Goal: Navigation & Orientation: Understand site structure

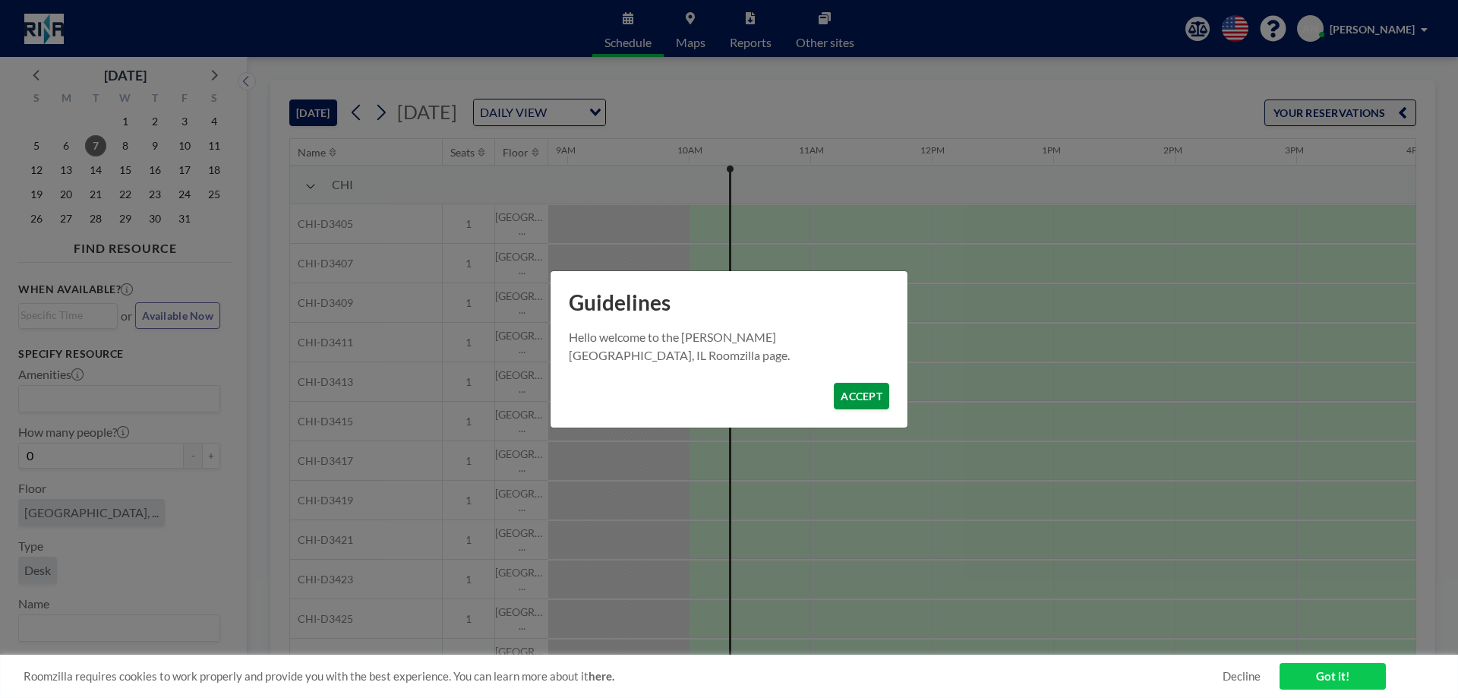
click at [851, 395] on button "ACCEPT" at bounding box center [861, 396] width 55 height 27
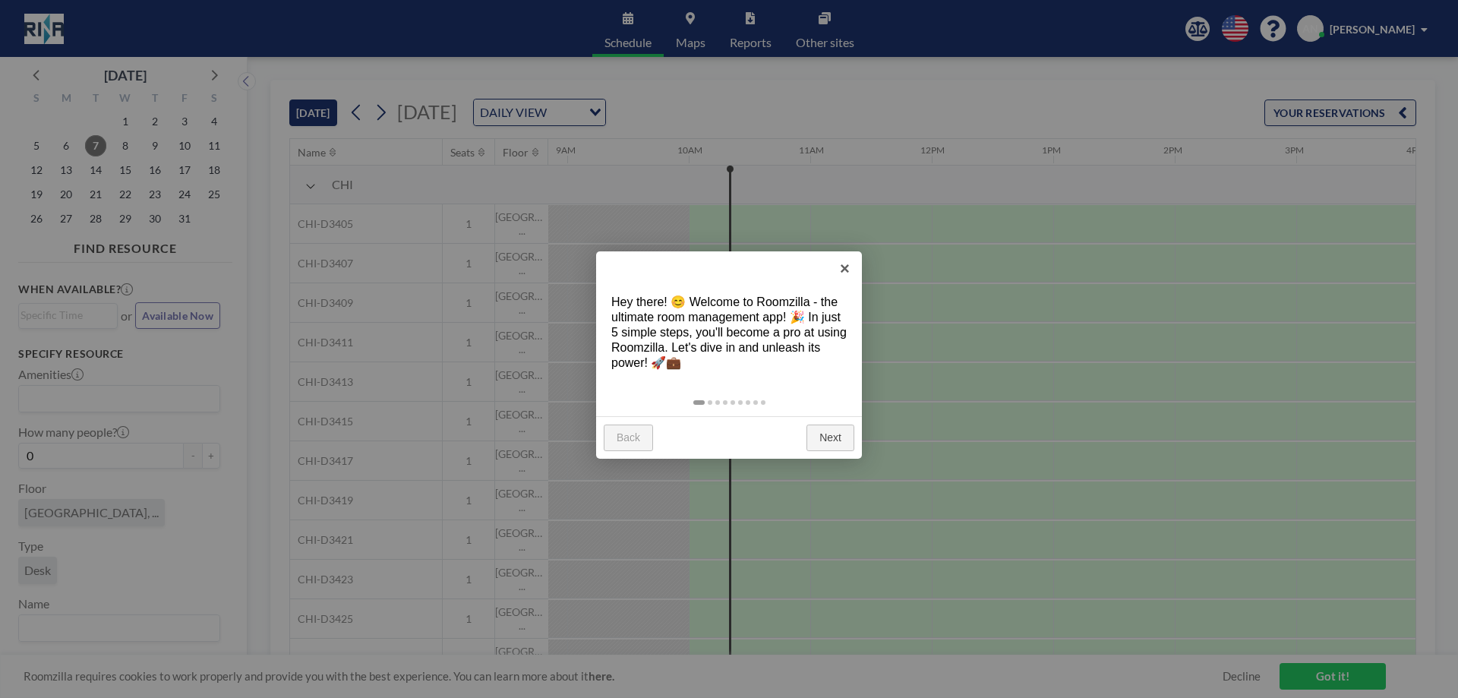
scroll to position [0, 1094]
click at [843, 270] on link "×" at bounding box center [845, 268] width 34 height 34
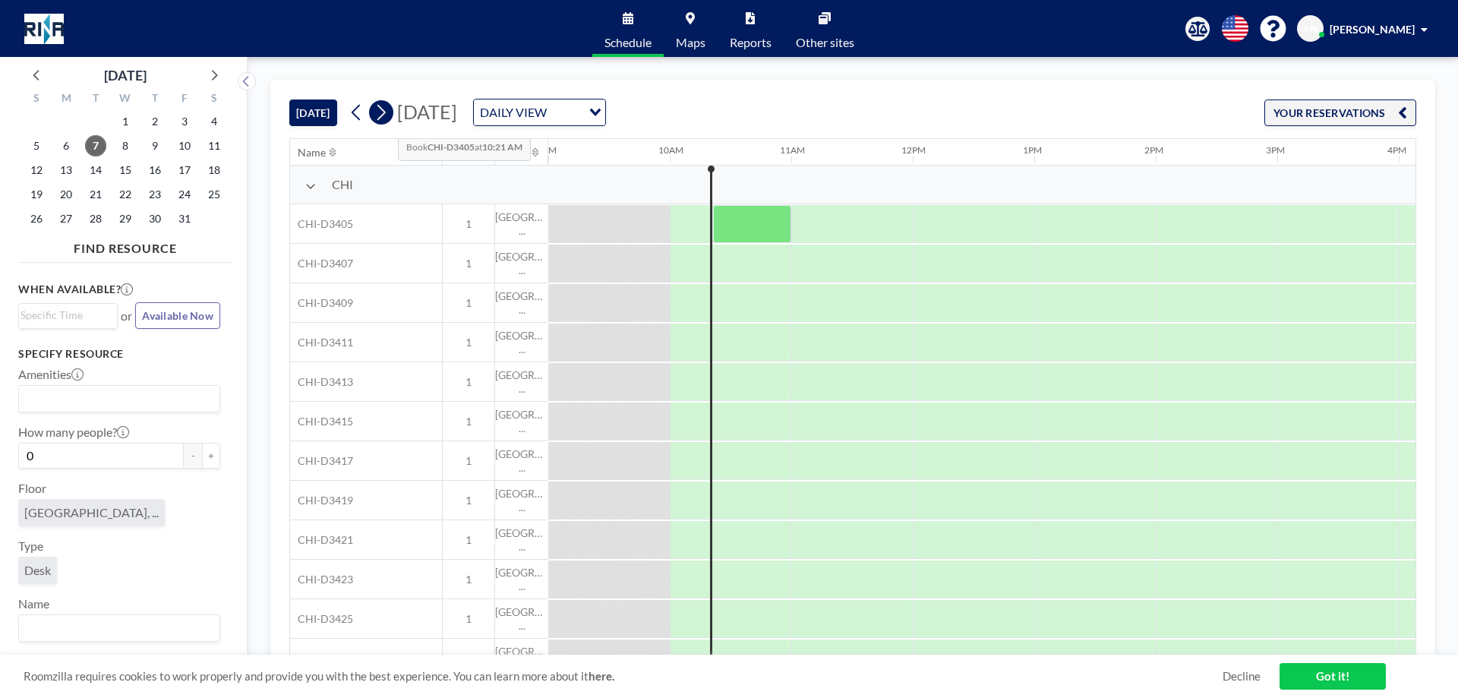
click at [384, 117] on icon at bounding box center [381, 113] width 8 height 16
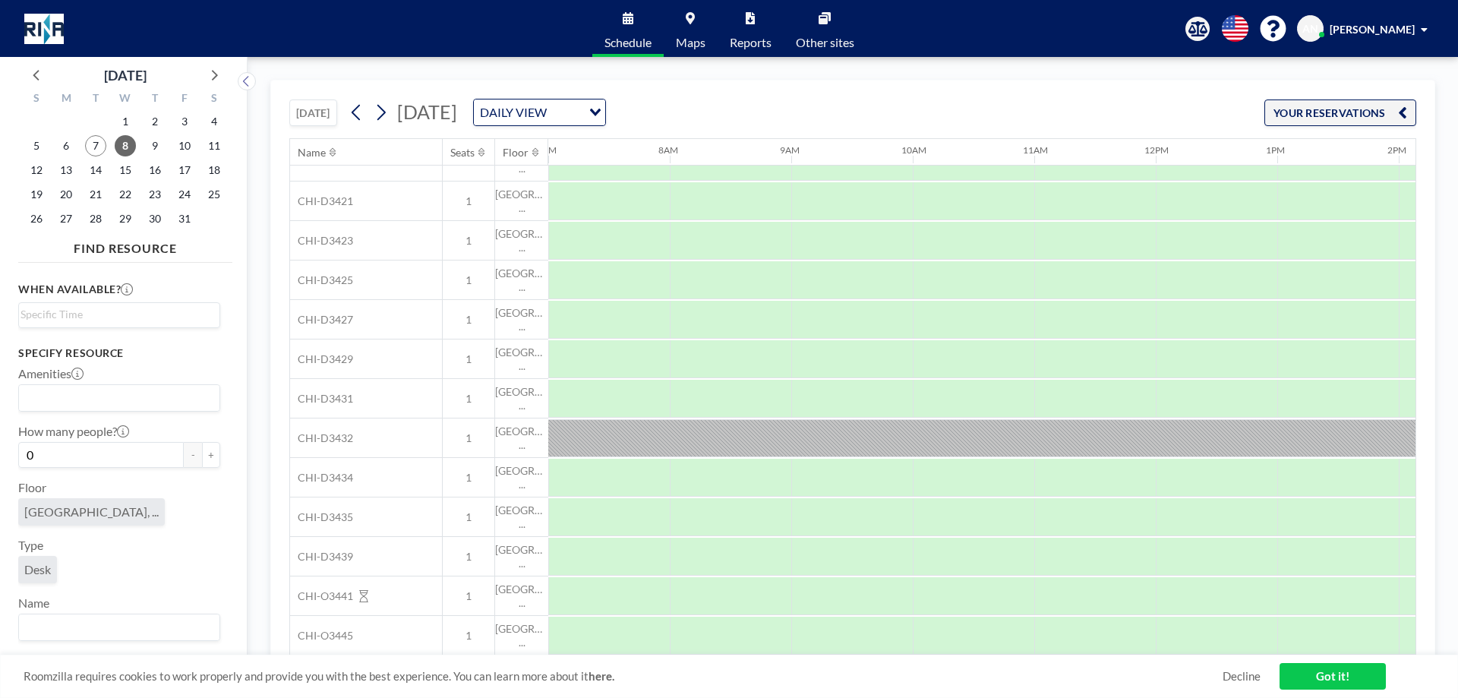
scroll to position [346, 851]
click at [383, 112] on icon at bounding box center [381, 112] width 14 height 23
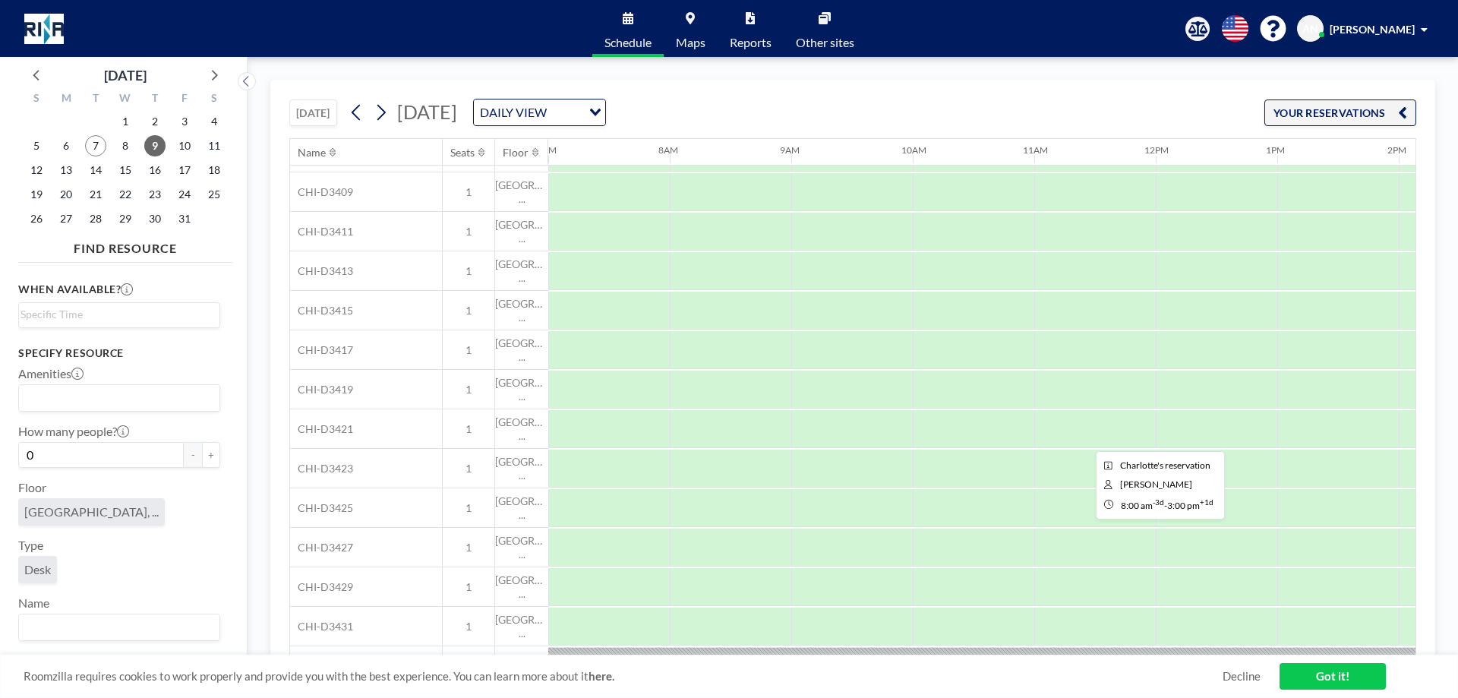
scroll to position [0, 851]
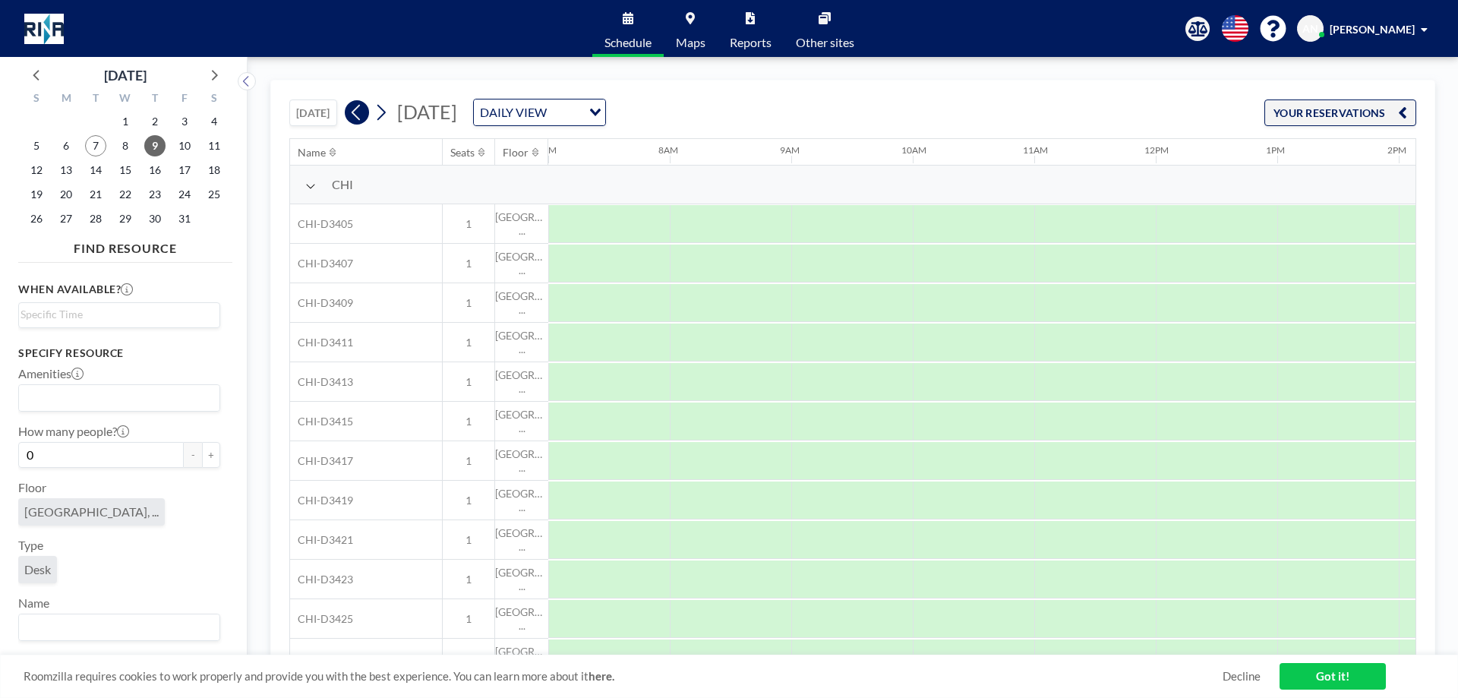
click at [352, 113] on icon at bounding box center [356, 112] width 14 height 23
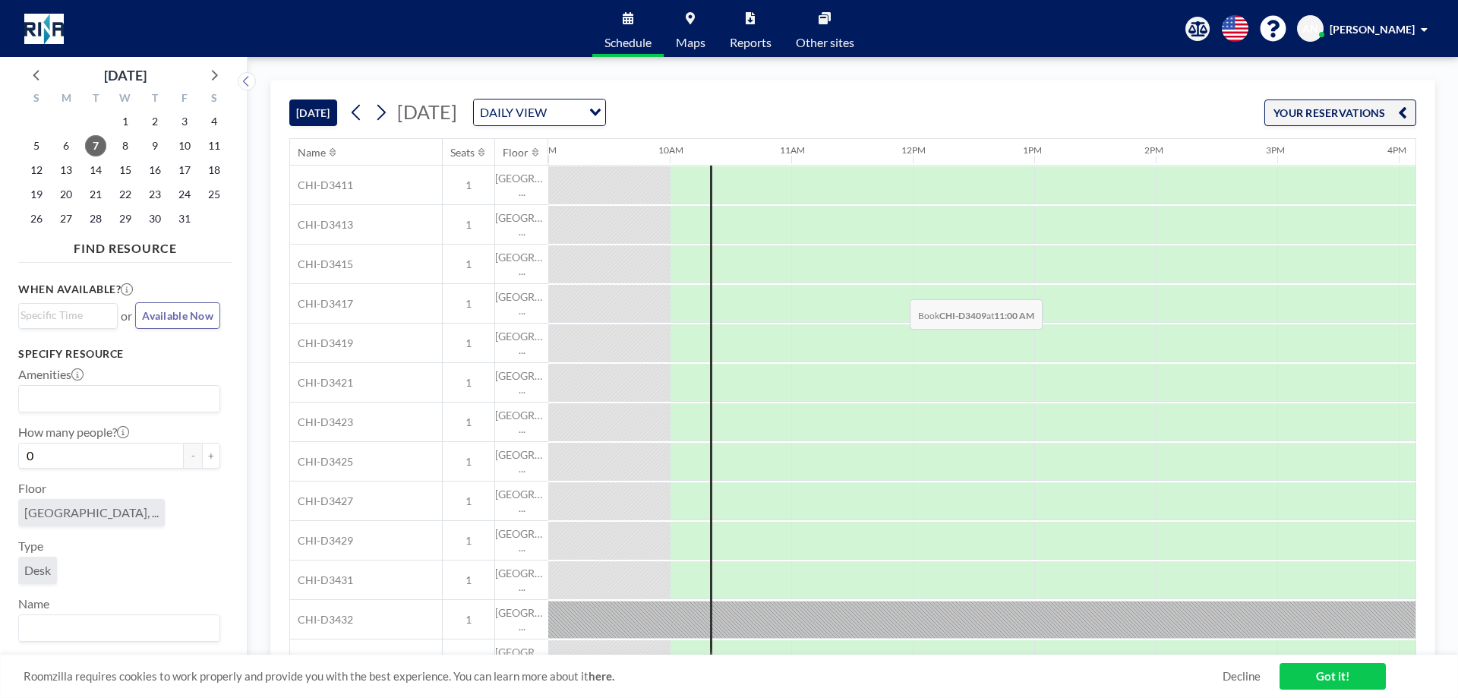
scroll to position [346, 1094]
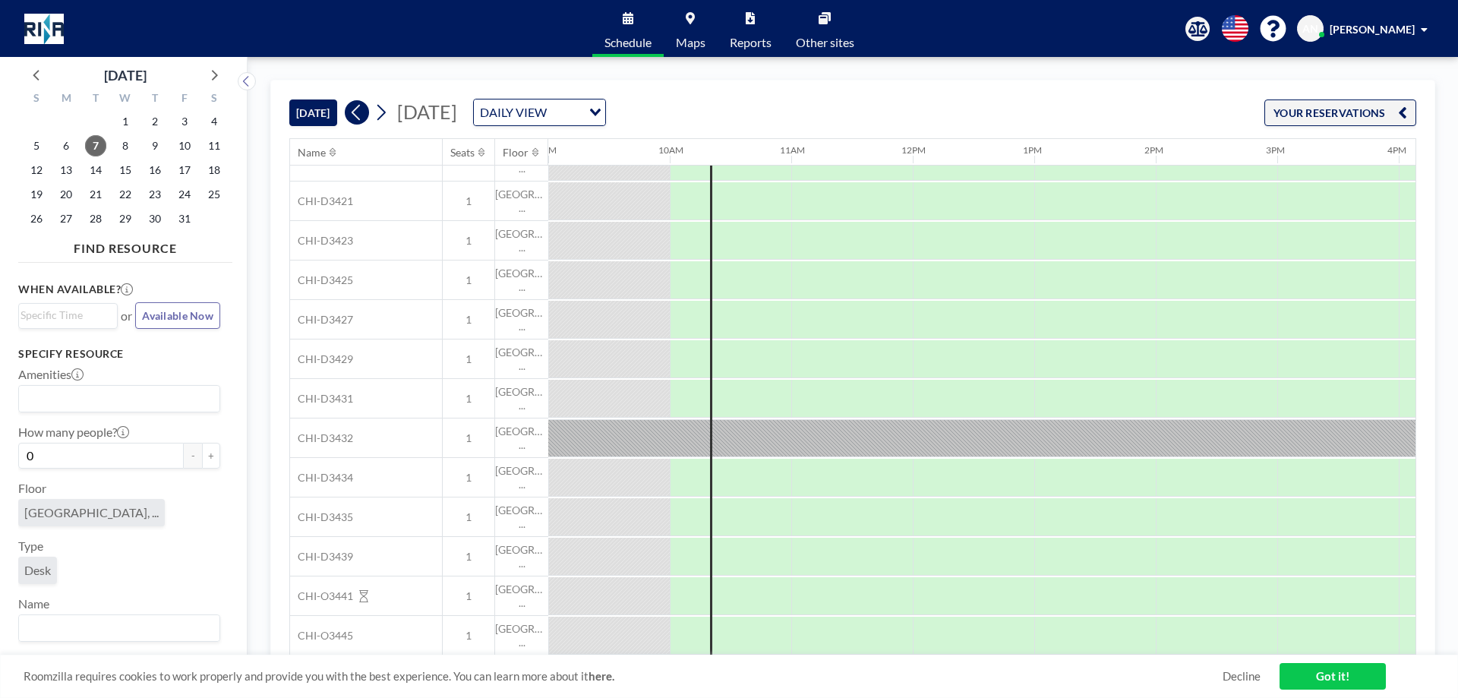
click at [355, 112] on icon at bounding box center [356, 113] width 8 height 16
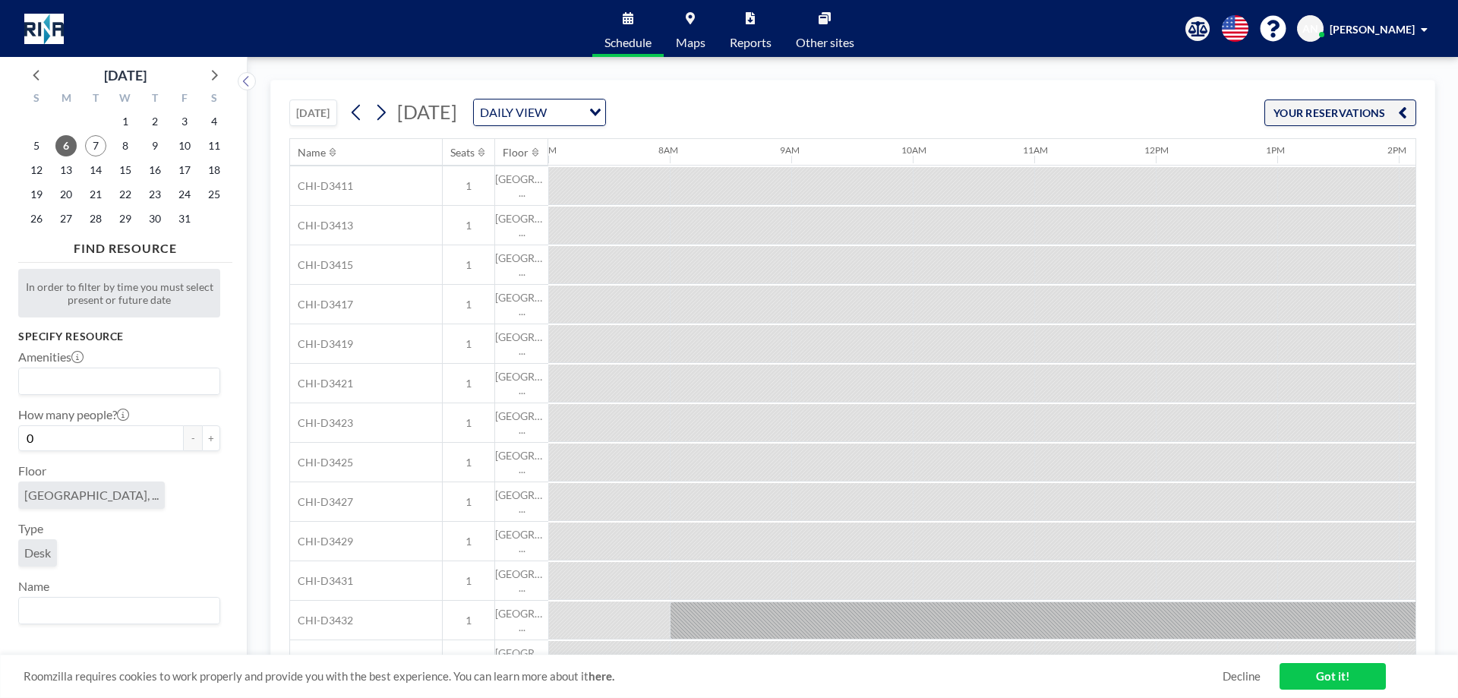
scroll to position [0, 851]
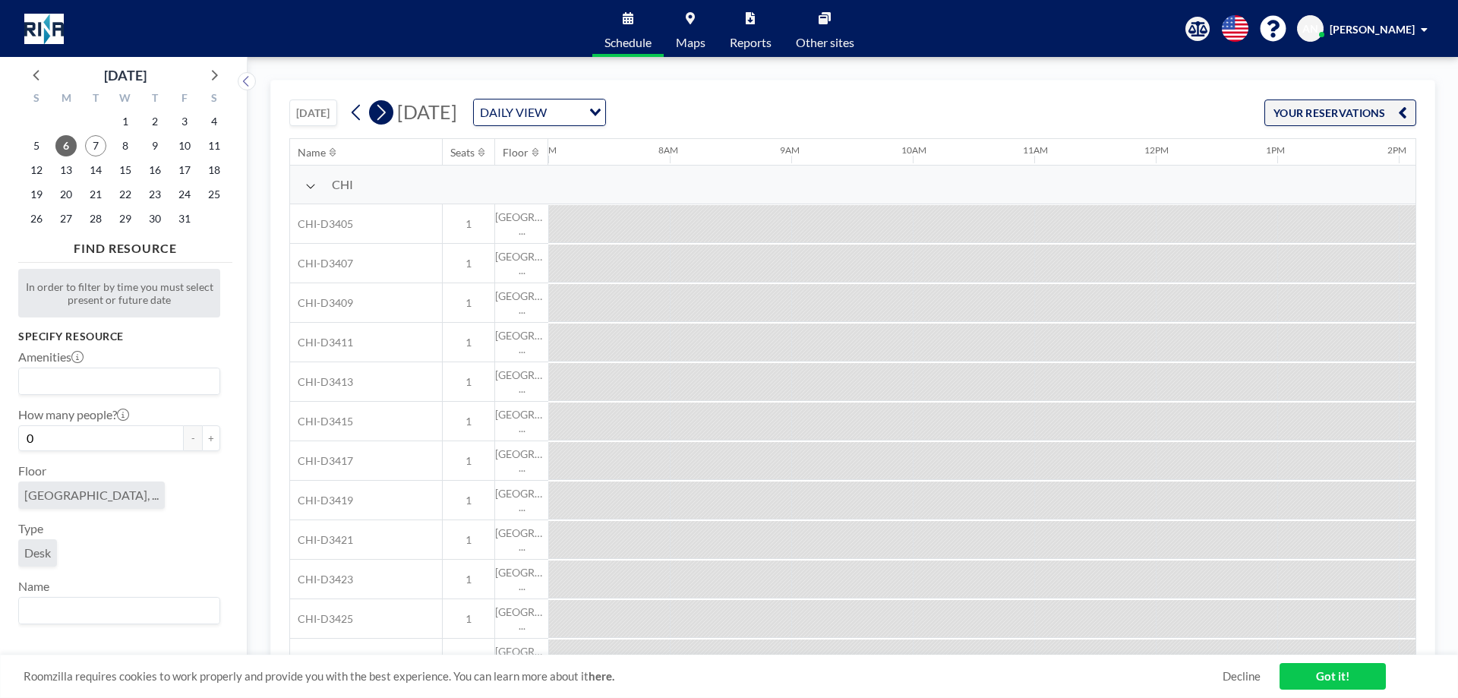
click at [374, 107] on button at bounding box center [381, 112] width 24 height 24
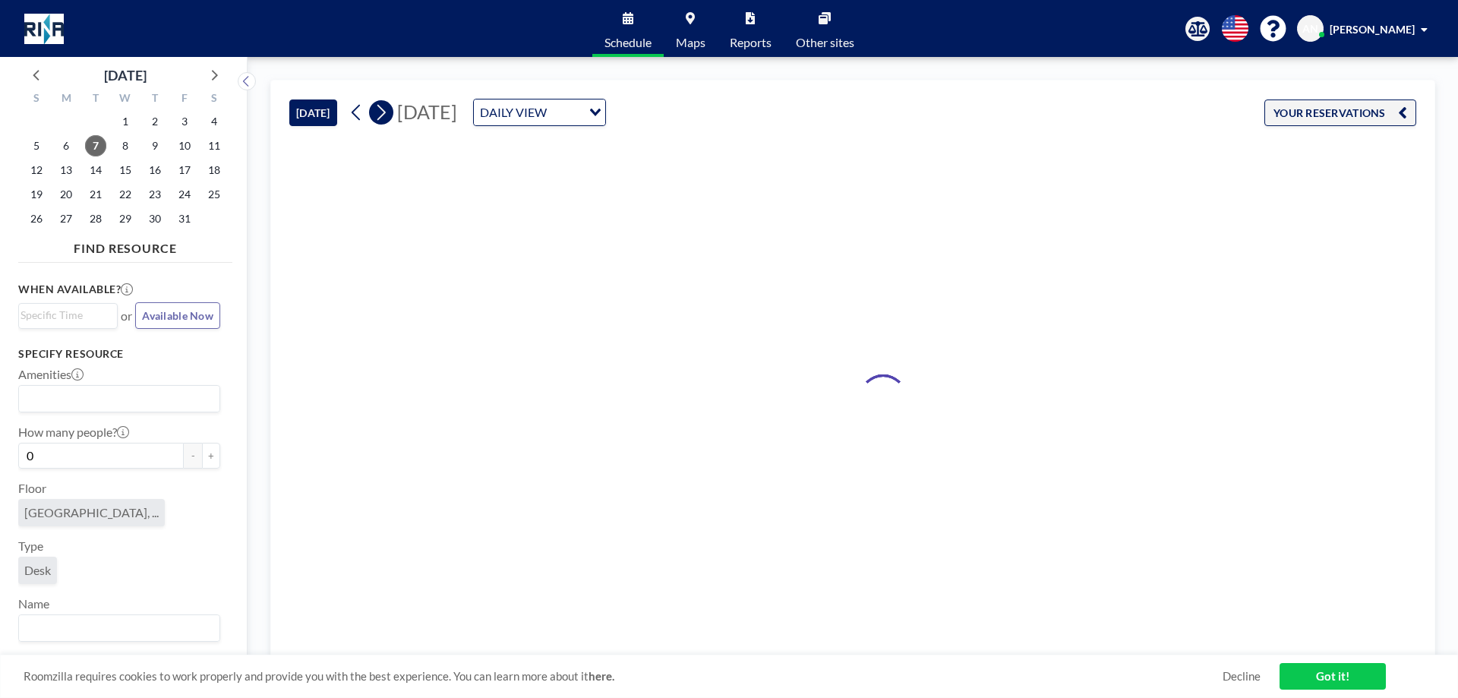
click at [374, 107] on button at bounding box center [381, 112] width 24 height 24
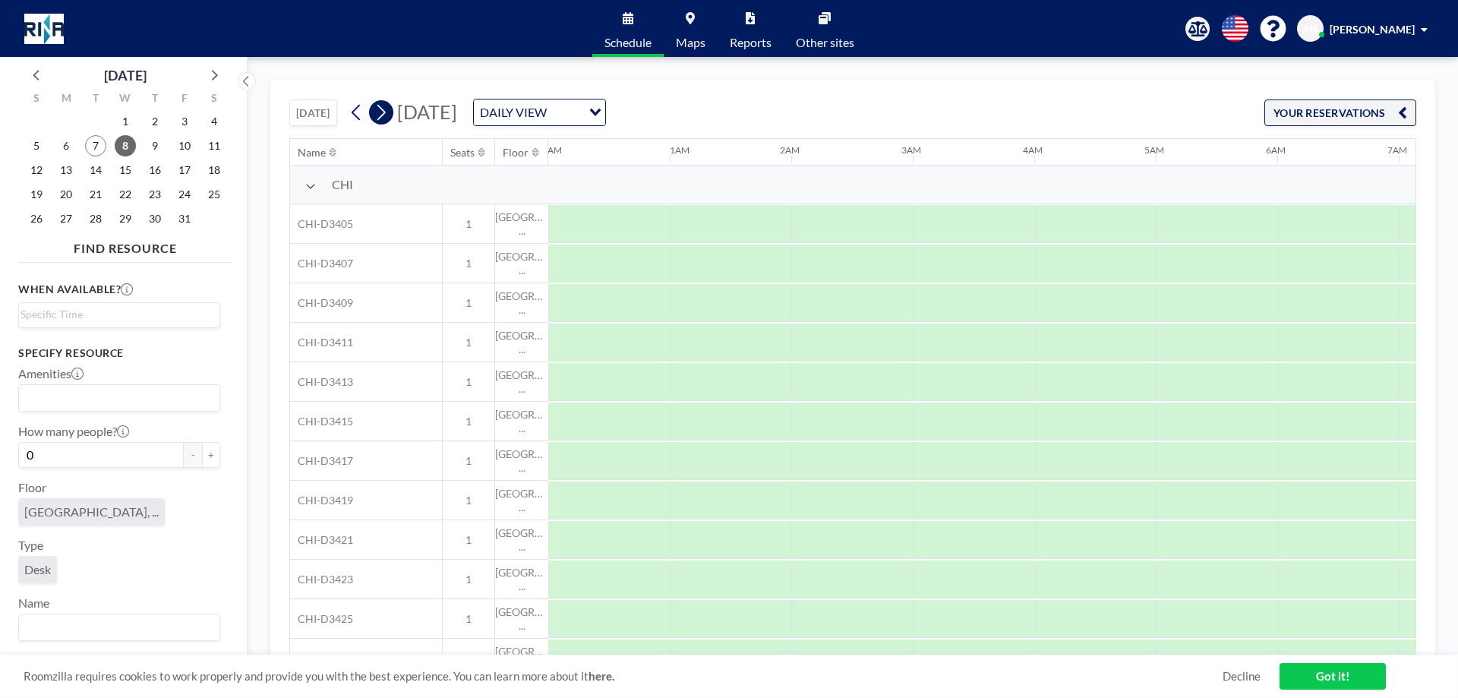
scroll to position [0, 307]
click at [375, 107] on button at bounding box center [381, 112] width 24 height 24
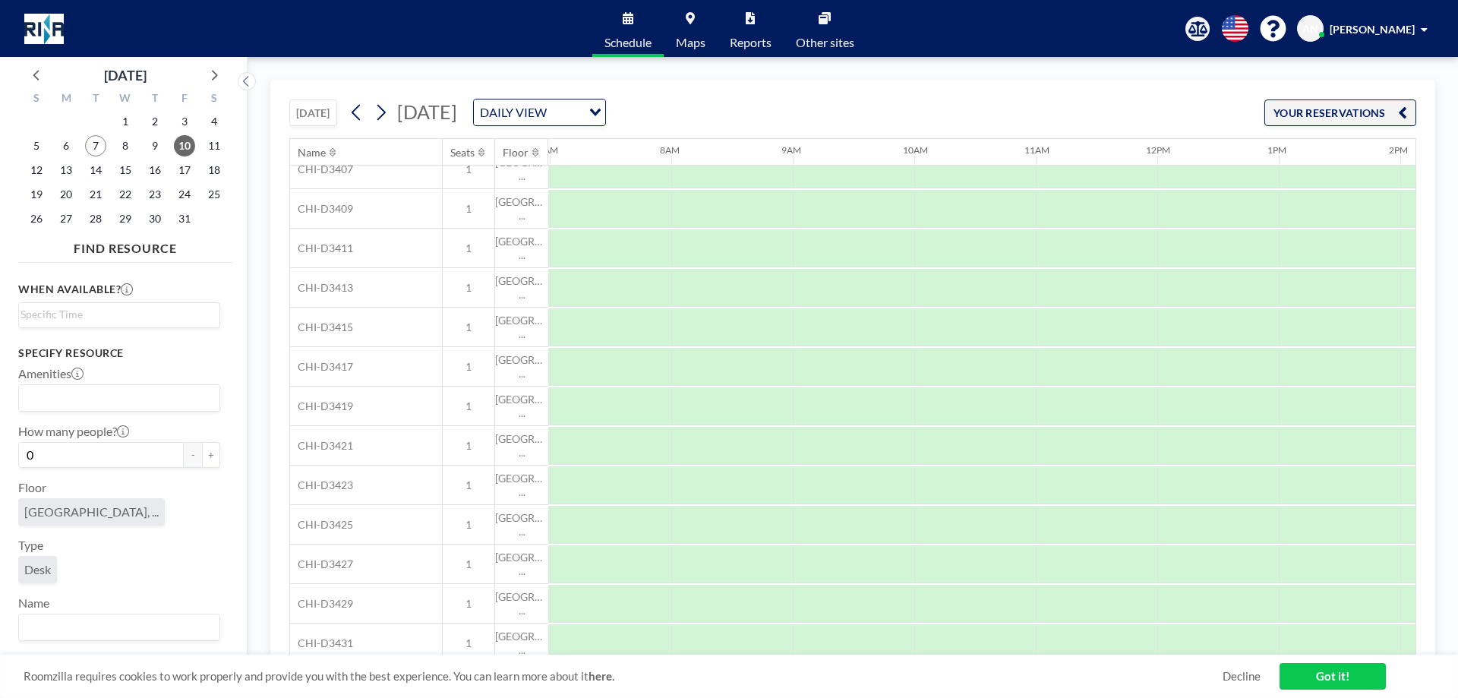
scroll to position [0, 849]
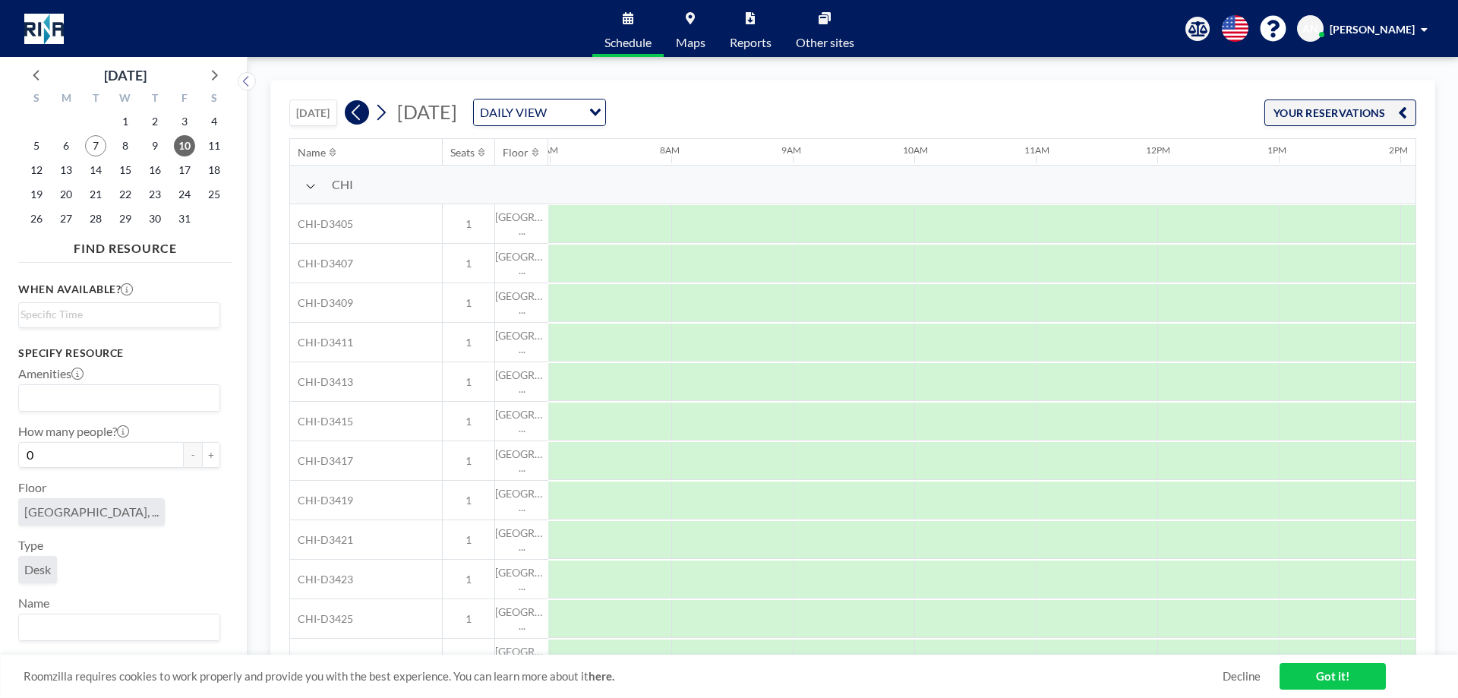
click at [360, 117] on icon at bounding box center [356, 113] width 8 height 16
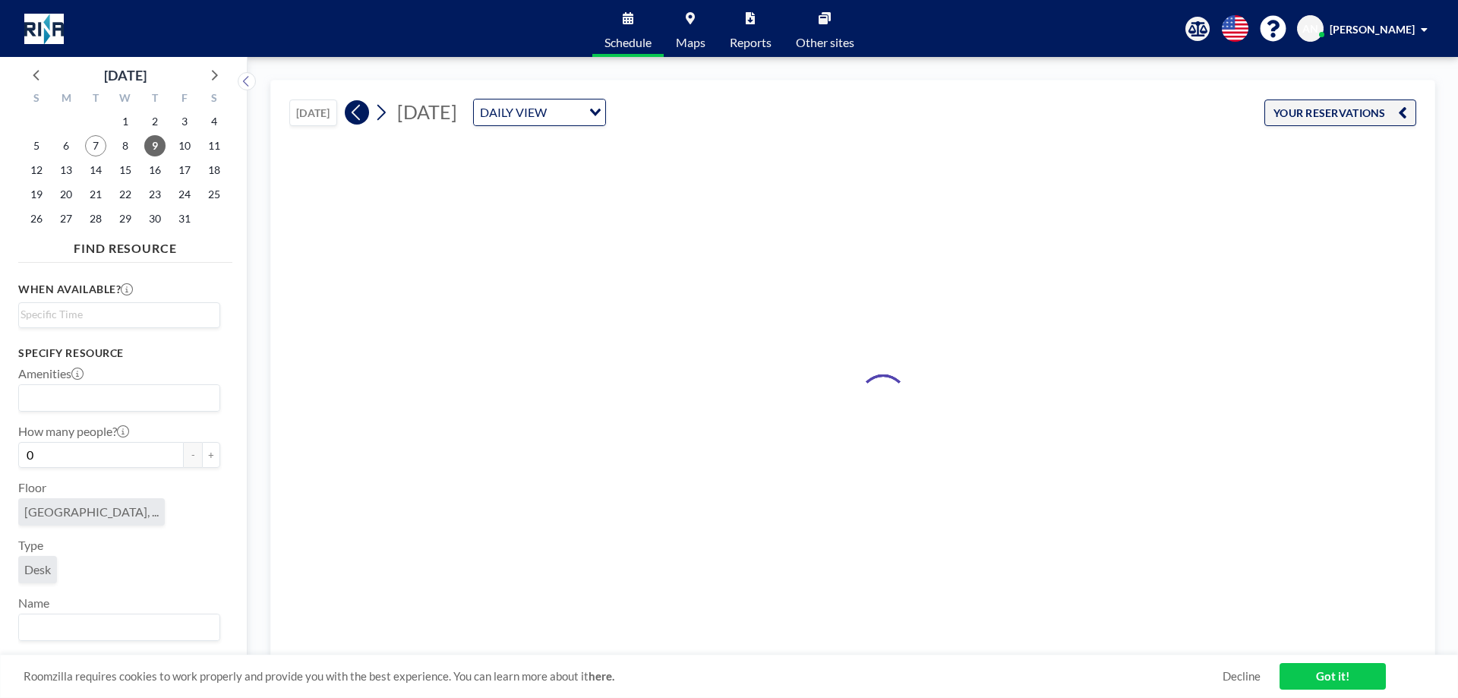
click at [360, 118] on icon at bounding box center [356, 113] width 8 height 16
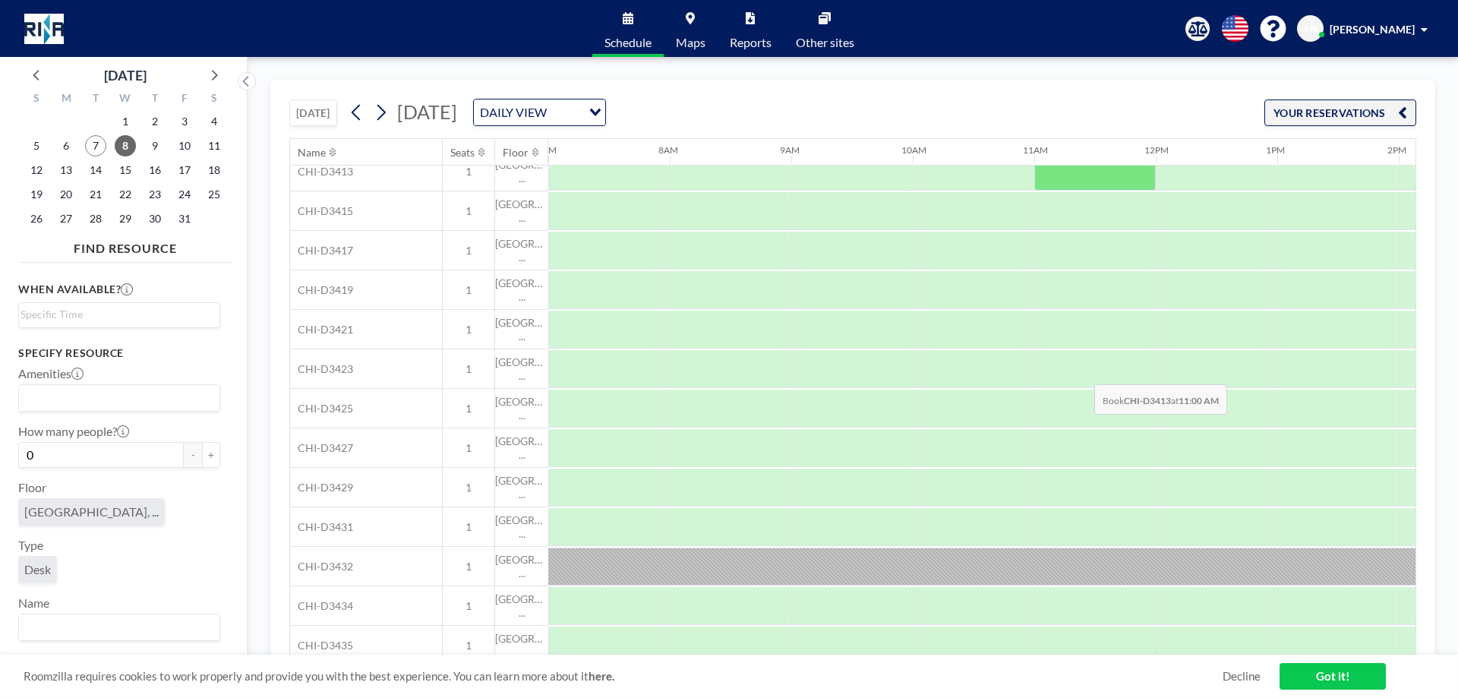
scroll to position [346, 851]
